Goal: Find specific page/section: Find specific page/section

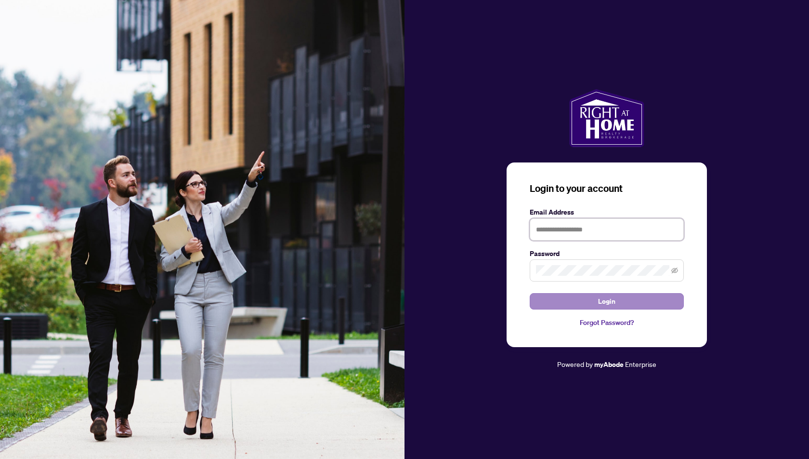
type input "**********"
click at [610, 298] on span "Login" at bounding box center [606, 300] width 17 height 15
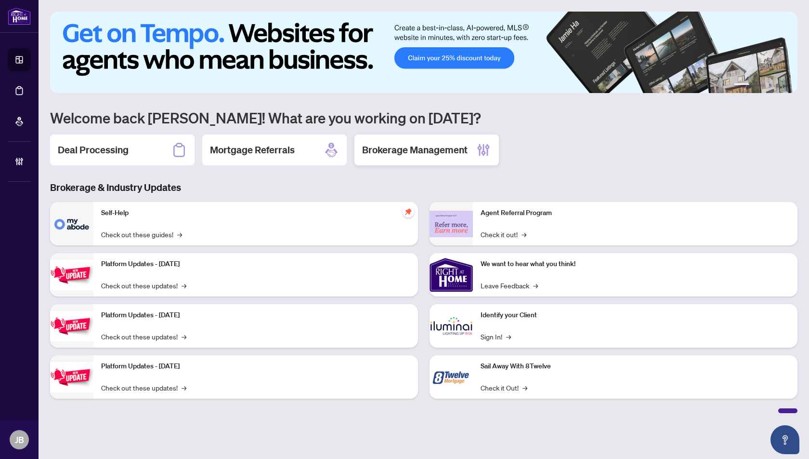
click at [422, 148] on h2 "Brokerage Management" at bounding box center [415, 149] width 106 height 13
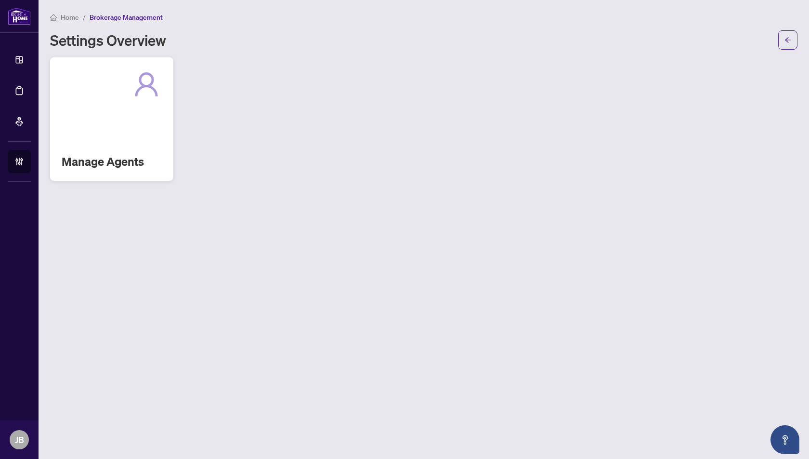
click at [133, 106] on div "Manage Agents" at bounding box center [111, 118] width 123 height 123
